Goal: Task Accomplishment & Management: Complete application form

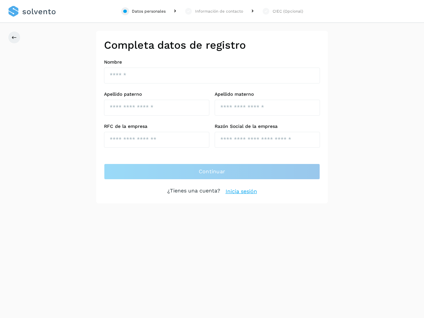
click at [143, 11] on div "Datos personales" at bounding box center [149, 11] width 34 height 6
click at [214, 11] on div "Información de contacto" at bounding box center [219, 11] width 48 height 6
click at [282, 11] on div "CIEC (Opcional)" at bounding box center [288, 11] width 30 height 6
click at [14, 37] on icon at bounding box center [14, 37] width 5 height 5
